Goal: Task Accomplishment & Management: Manage account settings

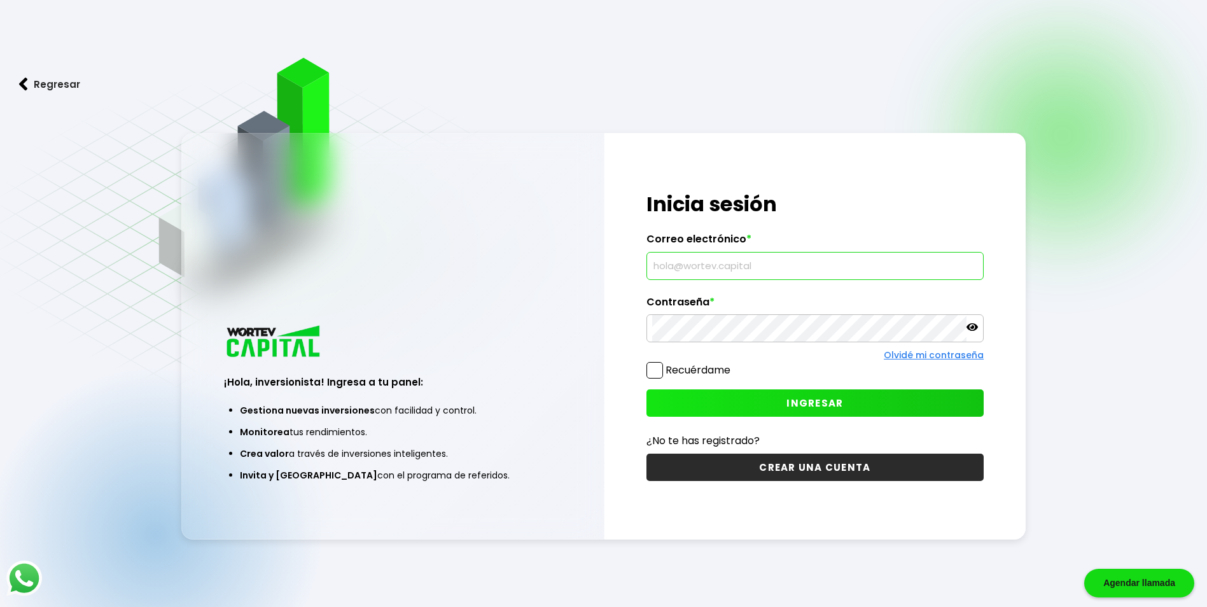
click at [728, 265] on input "text" at bounding box center [815, 266] width 326 height 27
type input "[EMAIL_ADDRESS][DOMAIN_NAME]"
click at [749, 403] on button "INGRESAR" at bounding box center [814, 402] width 337 height 27
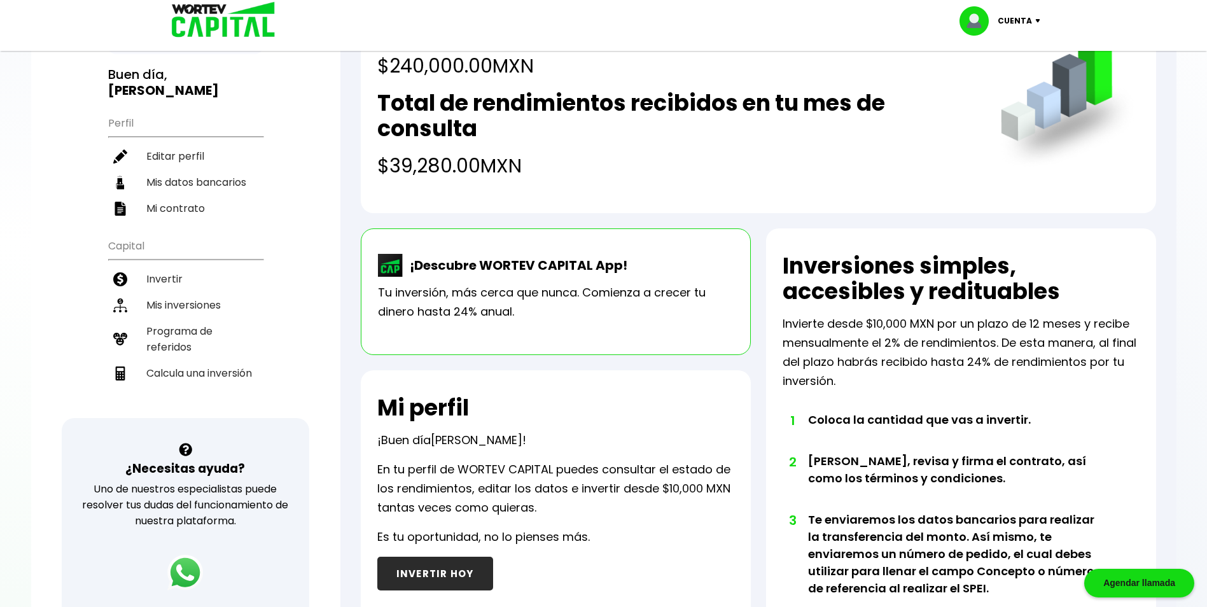
scroll to position [11, 0]
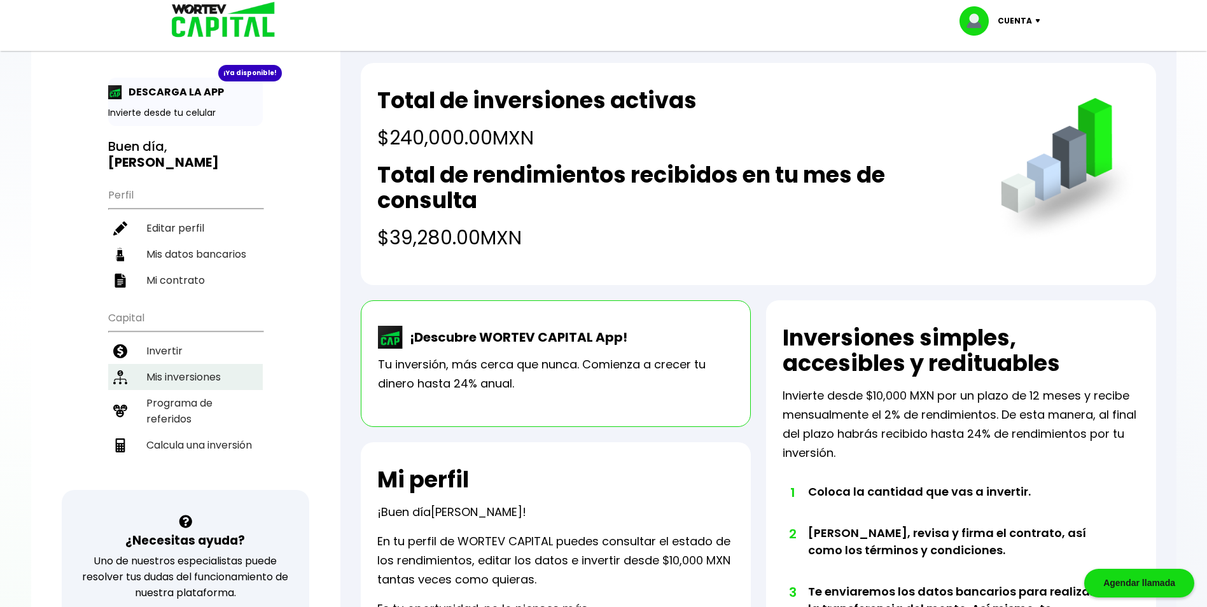
click at [212, 372] on li "Mis inversiones" at bounding box center [185, 377] width 155 height 26
